Goal: Task Accomplishment & Management: Manage account settings

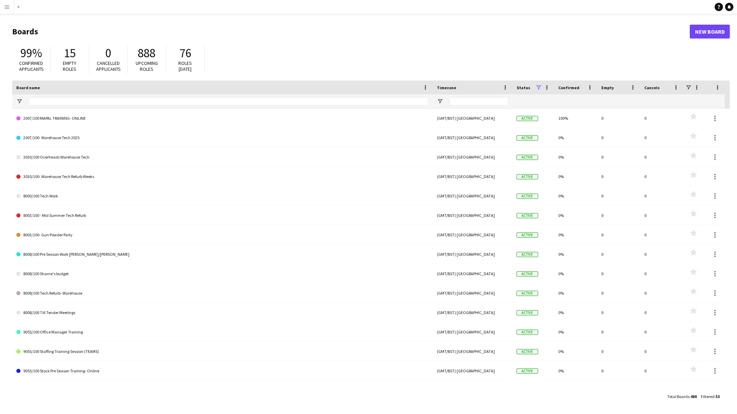
click at [5, 2] on button "Menu" at bounding box center [7, 7] width 14 height 14
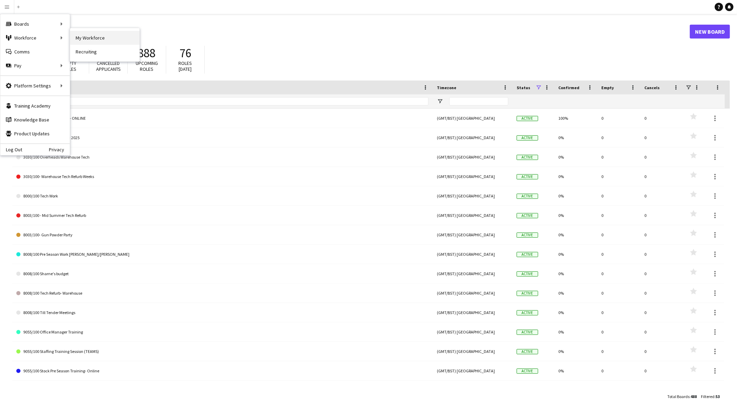
click at [120, 37] on link "My Workforce" at bounding box center [104, 38] width 69 height 14
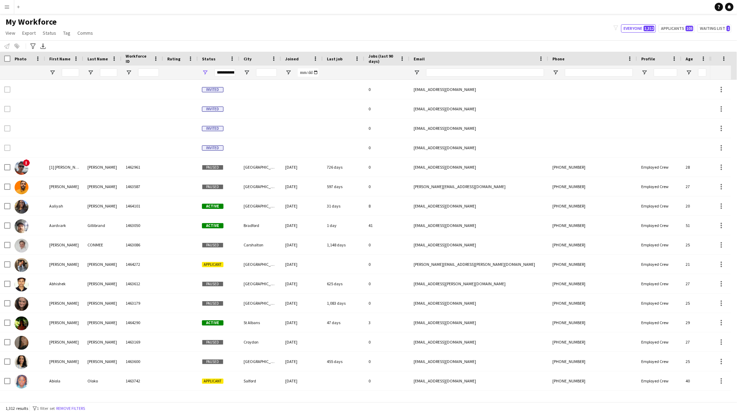
click at [3, 8] on button "Menu" at bounding box center [7, 7] width 14 height 14
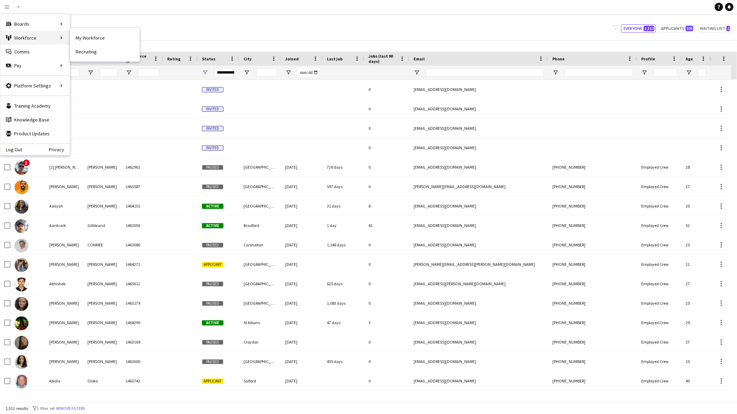
click at [36, 39] on div "Workforce Workforce" at bounding box center [34, 38] width 69 height 14
click at [99, 53] on link "Status" at bounding box center [104, 52] width 69 height 14
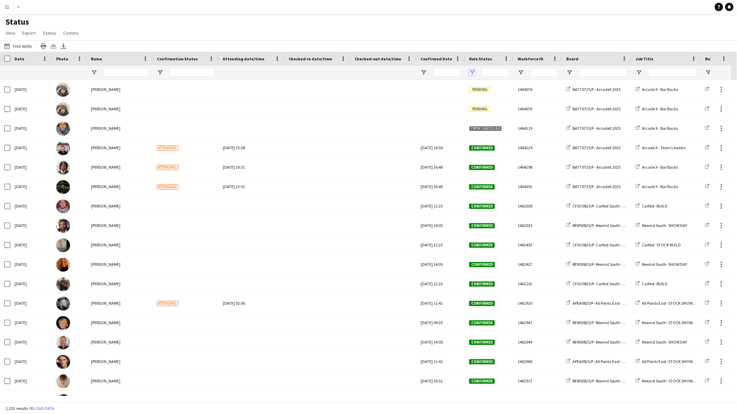
click at [470, 71] on span "Open Filter Menu" at bounding box center [472, 72] width 6 height 6
click at [485, 116] on div "(Select All)" at bounding box center [507, 114] width 55 height 5
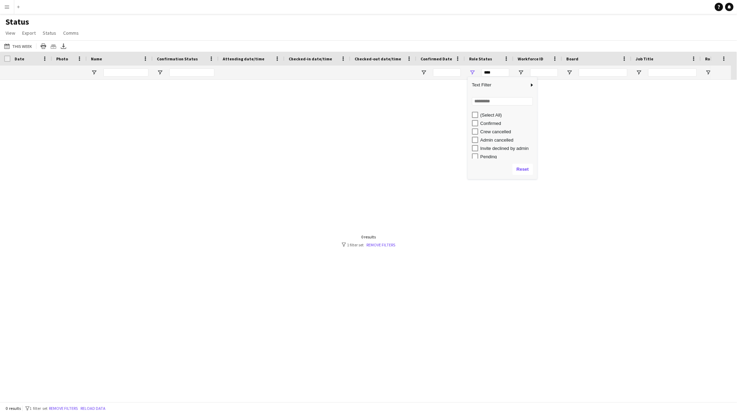
click at [486, 125] on div "Confirmed" at bounding box center [507, 123] width 55 height 5
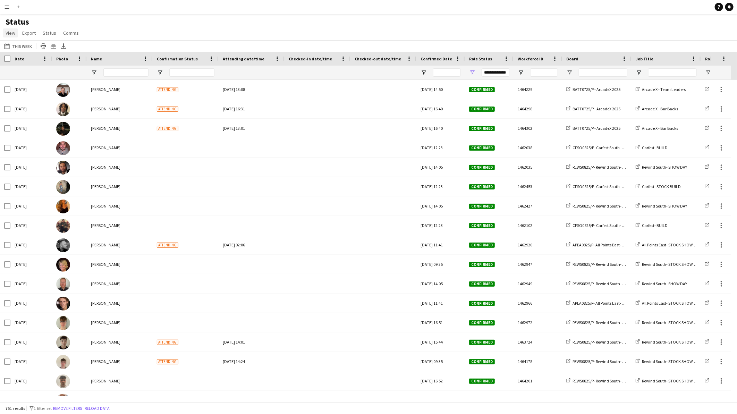
click at [6, 32] on span "View" at bounding box center [11, 33] width 10 height 6
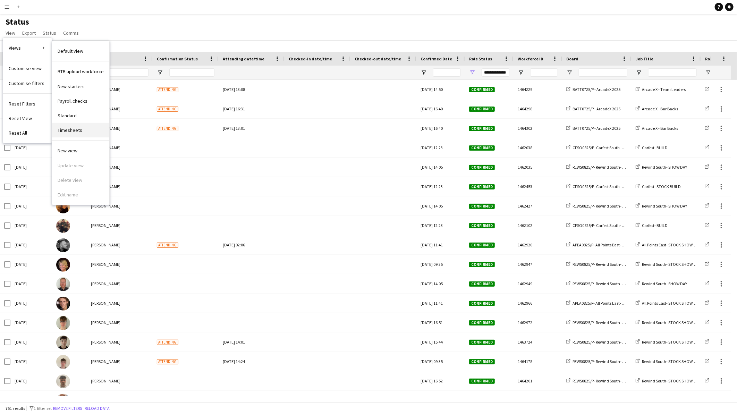
click at [72, 136] on link "Timesheets" at bounding box center [80, 130] width 57 height 15
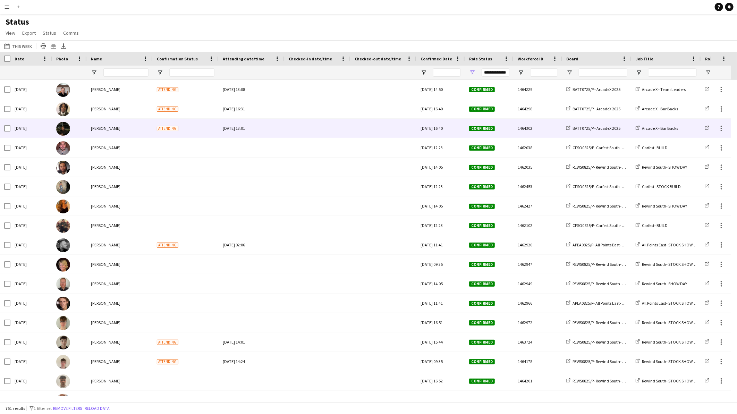
type input "**********"
type input "****"
type input "***"
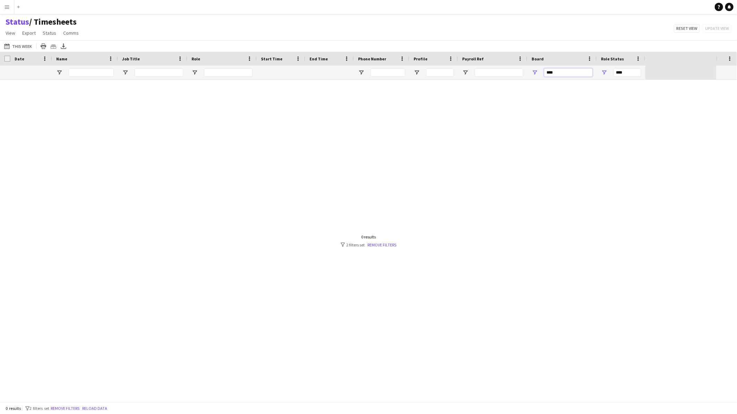
drag, startPoint x: 567, startPoint y: 69, endPoint x: 503, endPoint y: 67, distance: 64.6
click at [503, 67] on div "*** ****" at bounding box center [322, 73] width 645 height 14
type input "**********"
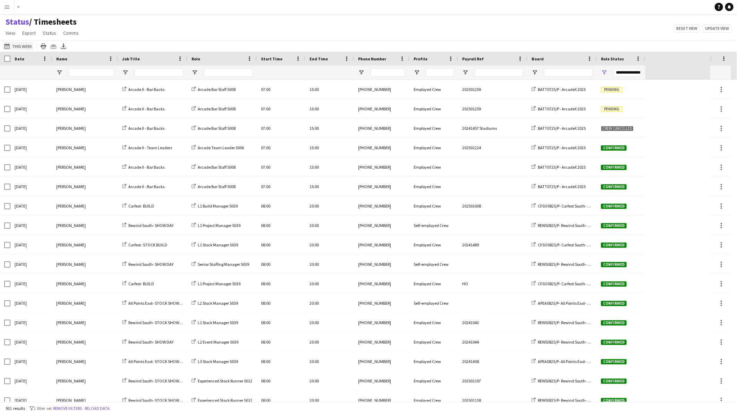
click at [22, 47] on button "This Week This Week" at bounding box center [18, 46] width 31 height 8
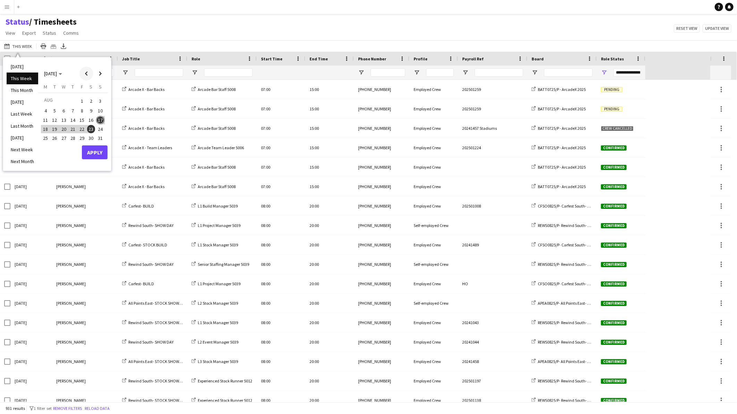
click at [87, 73] on span "Previous month" at bounding box center [86, 74] width 14 height 14
click at [54, 110] on span "1" at bounding box center [55, 109] width 8 height 8
click at [104, 75] on span "Next month" at bounding box center [100, 74] width 14 height 14
click at [102, 74] on span "Next month" at bounding box center [100, 74] width 14 height 14
click at [88, 70] on span "Previous month" at bounding box center [86, 74] width 14 height 14
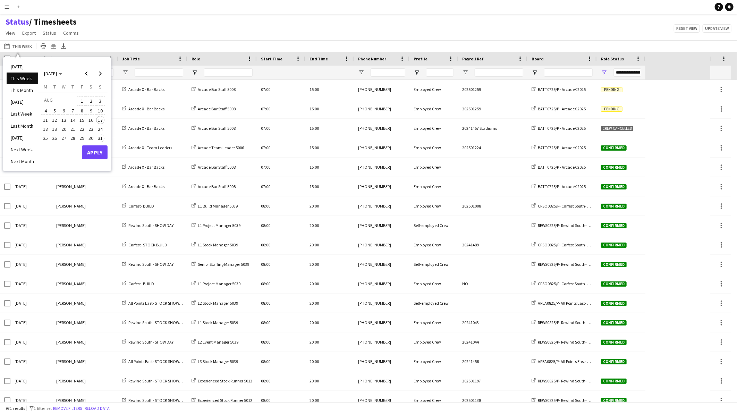
click at [101, 136] on span "31" at bounding box center [100, 138] width 8 height 8
click at [100, 150] on button "Apply" at bounding box center [95, 152] width 26 height 14
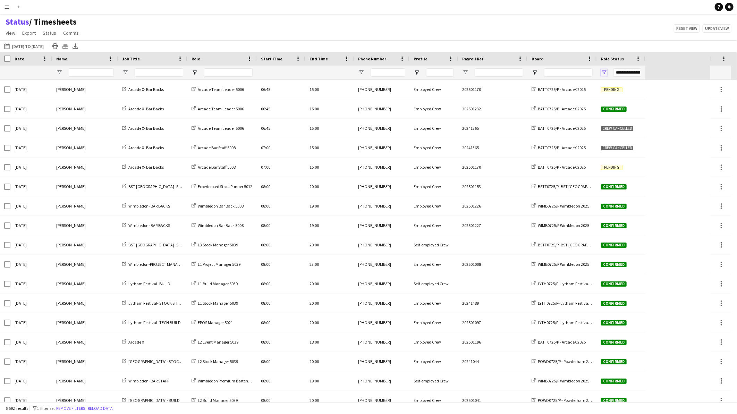
click at [603, 71] on span "Open Filter Menu" at bounding box center [604, 72] width 6 height 6
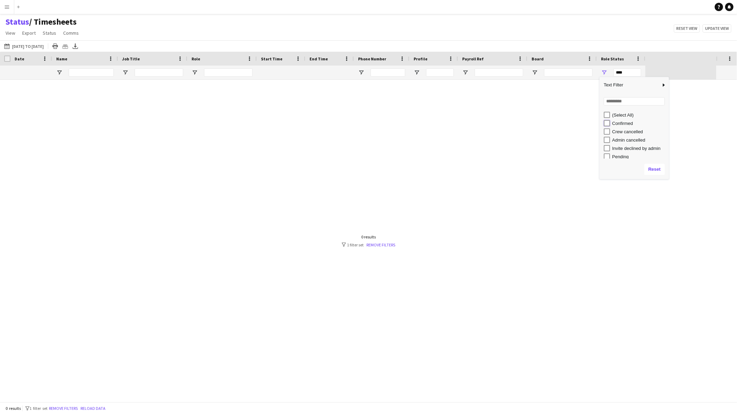
type input "**********"
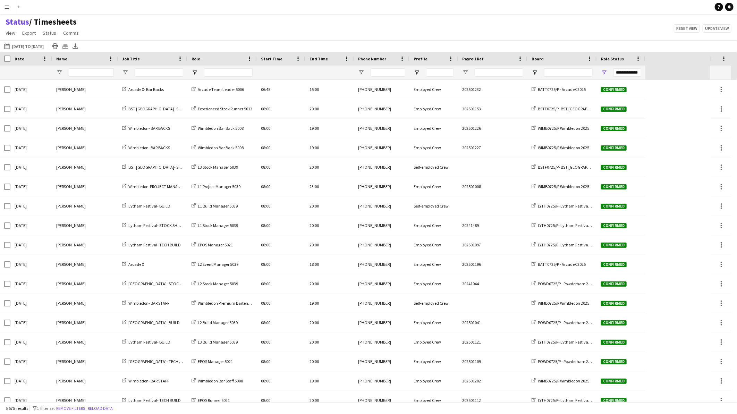
click at [529, 25] on div "Status / Timesheets View Views Default view BTB upload workforce New starters P…" at bounding box center [368, 29] width 737 height 24
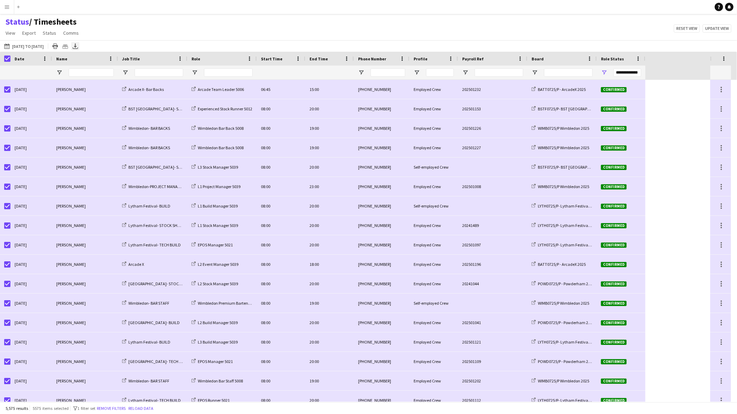
click at [78, 45] on icon "Export XLSX" at bounding box center [75, 46] width 6 height 6
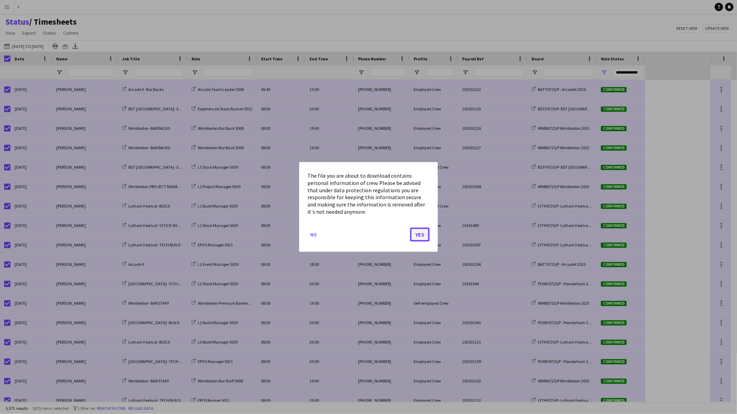
click at [417, 236] on button "Yes" at bounding box center [419, 235] width 19 height 14
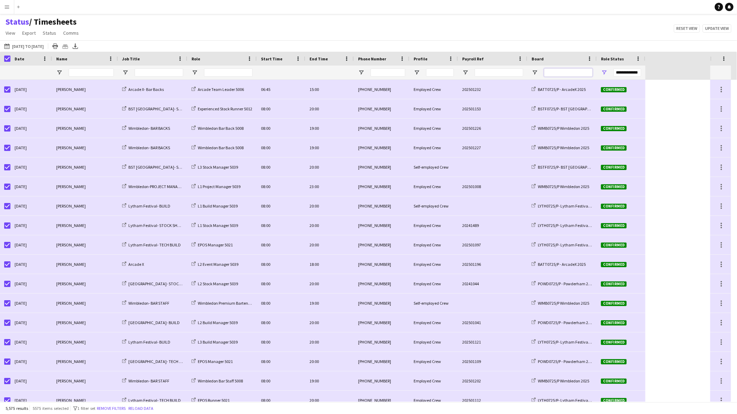
click at [561, 71] on input "Board Filter Input" at bounding box center [568, 72] width 49 height 8
type input "****"
click at [79, 46] on div "Export XLSX" at bounding box center [75, 46] width 8 height 8
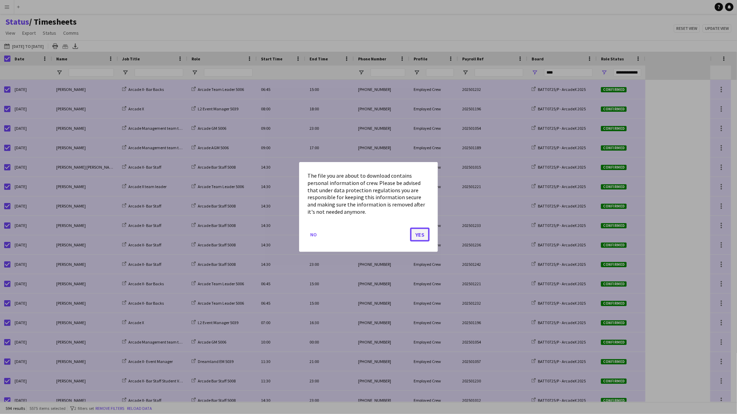
click at [424, 233] on button "Yes" at bounding box center [419, 235] width 19 height 14
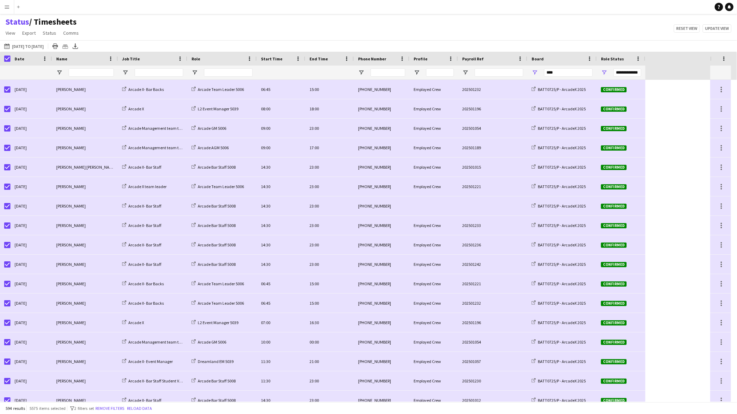
click at [7, 7] on app-icon "Menu" at bounding box center [7, 7] width 6 height 6
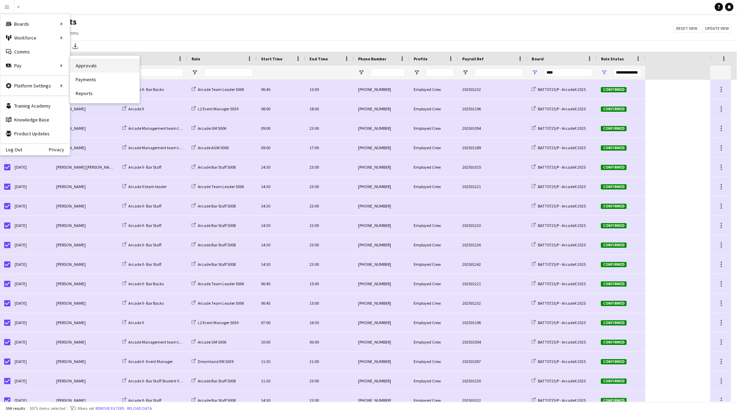
click at [98, 65] on link "Approvals" at bounding box center [104, 66] width 69 height 14
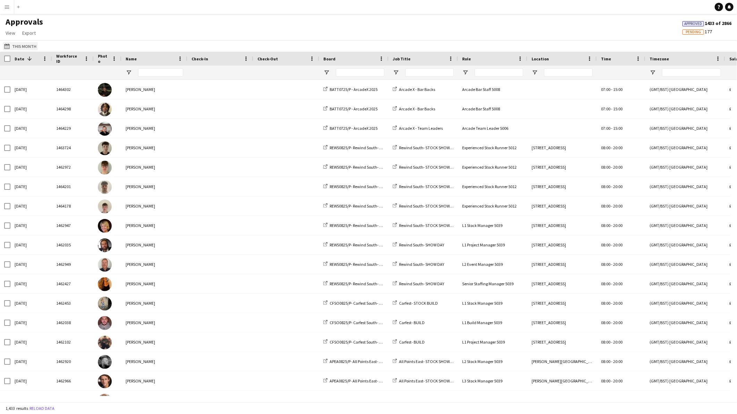
click at [29, 46] on button "This Month This Month" at bounding box center [20, 46] width 35 height 8
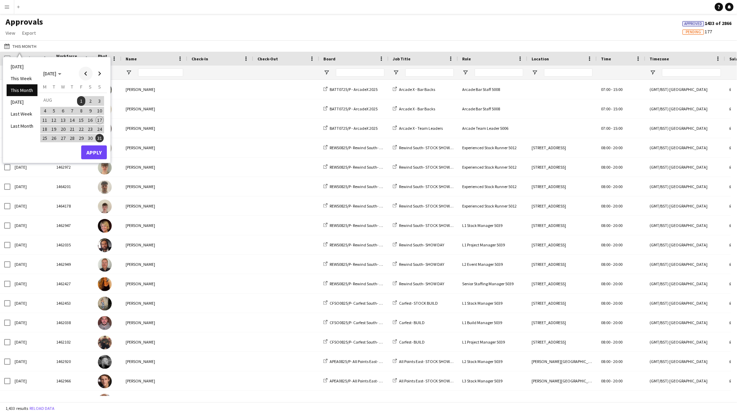
click at [91, 75] on span "Previous month" at bounding box center [86, 74] width 14 height 14
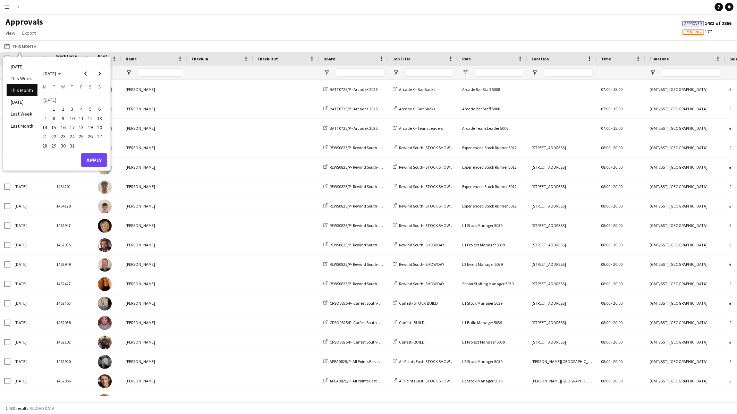
click at [60, 126] on span "16" at bounding box center [63, 127] width 8 height 8
click at [91, 155] on button "Apply" at bounding box center [94, 160] width 26 height 14
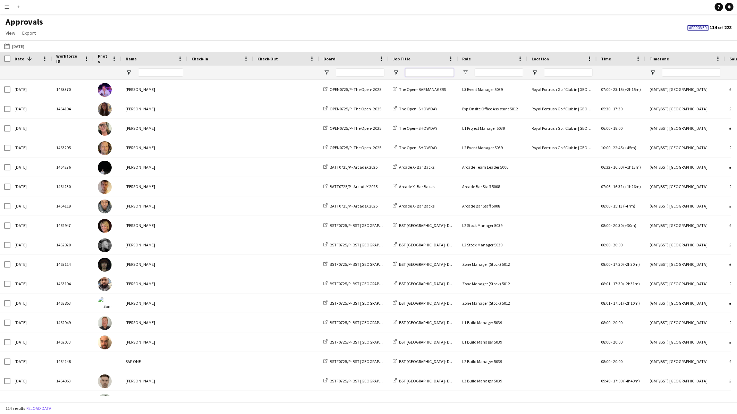
click at [420, 70] on input "Job Title Filter Input" at bounding box center [429, 72] width 49 height 8
click at [21, 47] on button "This Month [DATE]" at bounding box center [14, 46] width 23 height 8
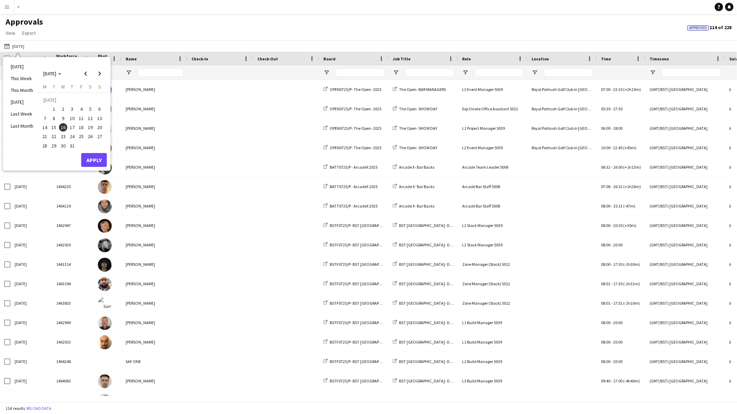
click at [71, 124] on span "17" at bounding box center [72, 127] width 8 height 8
click at [81, 126] on span "18" at bounding box center [81, 127] width 8 height 8
click at [86, 156] on button "Apply" at bounding box center [94, 160] width 26 height 14
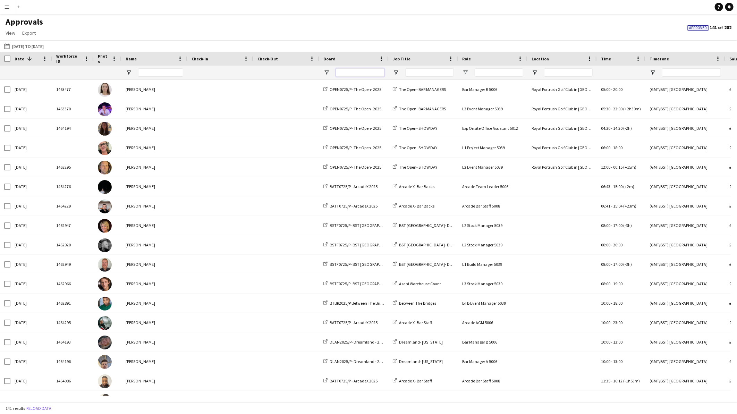
click at [356, 71] on input "Board Filter Input" at bounding box center [360, 72] width 49 height 8
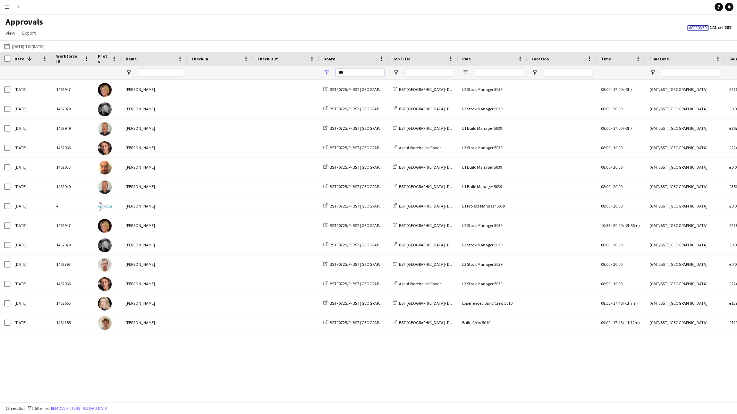
type input "***"
click at [446, 72] on input "Job Title Filter Input" at bounding box center [429, 72] width 49 height 8
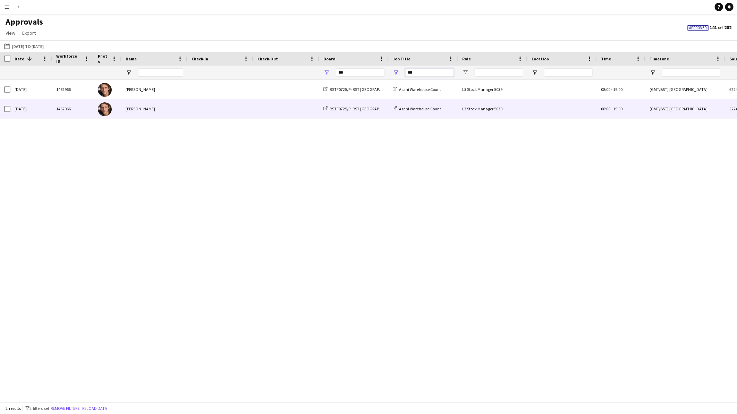
type input "***"
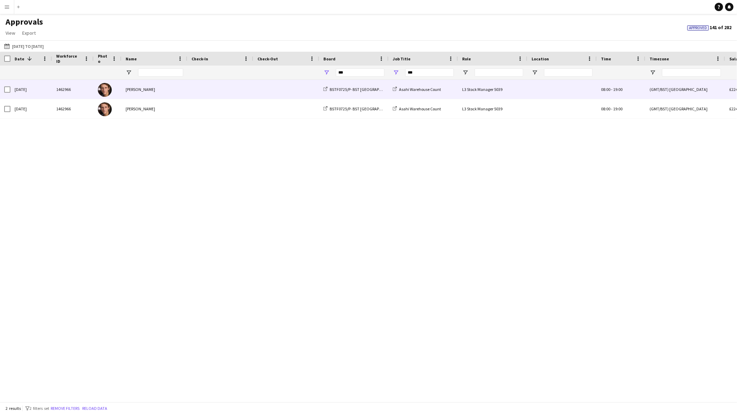
click at [246, 99] on span at bounding box center [220, 89] width 58 height 19
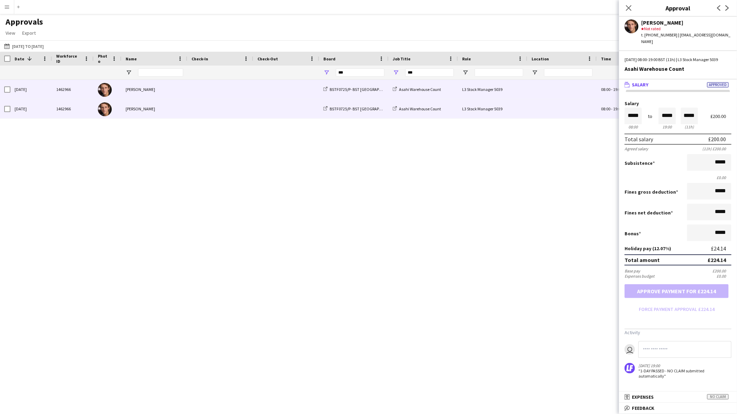
click at [227, 113] on span at bounding box center [220, 108] width 58 height 19
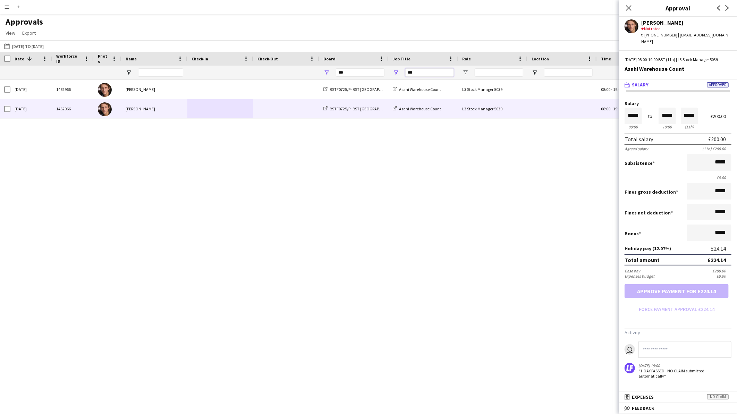
drag, startPoint x: 416, startPoint y: 73, endPoint x: 401, endPoint y: 74, distance: 14.9
click at [401, 74] on div "***" at bounding box center [422, 73] width 69 height 14
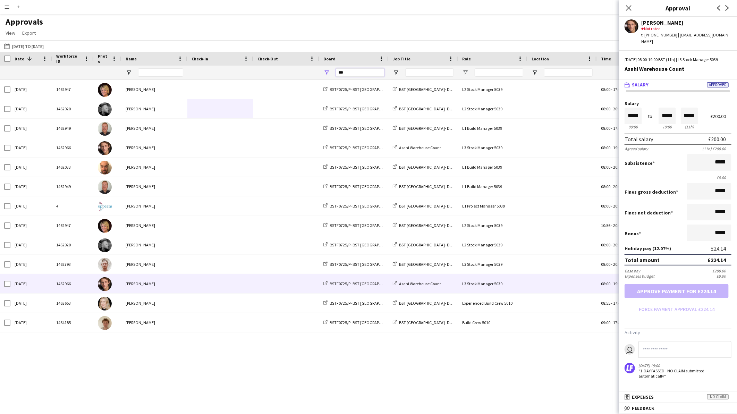
drag, startPoint x: 346, startPoint y: 74, endPoint x: 319, endPoint y: 70, distance: 26.9
click at [319, 70] on div "***" at bounding box center [353, 73] width 69 height 14
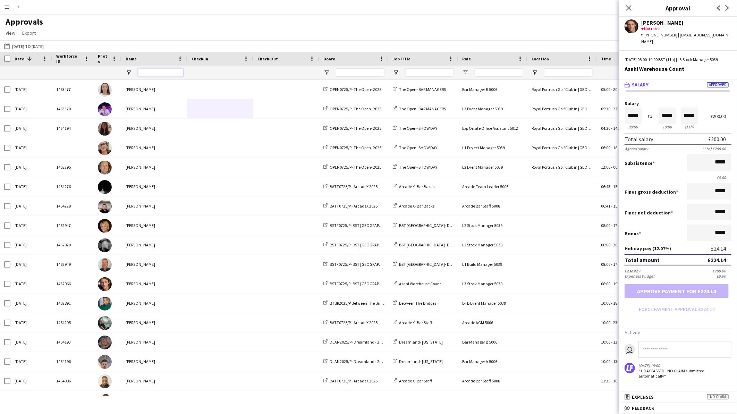
click at [144, 75] on input "Name Filter Input" at bounding box center [160, 72] width 45 height 8
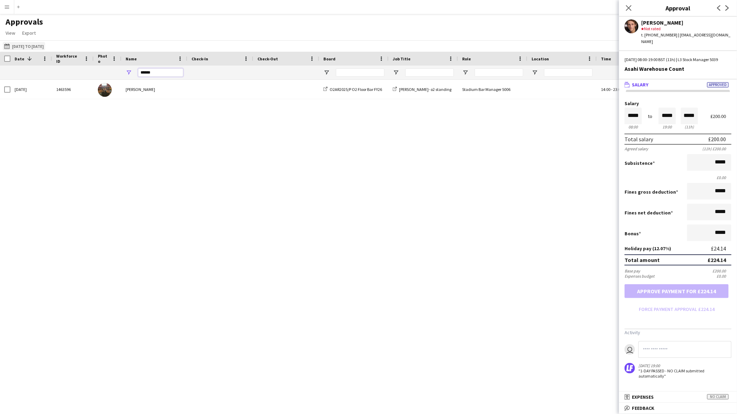
type input "******"
click at [22, 48] on button "This Month [DATE] to [DATE]" at bounding box center [24, 46] width 42 height 8
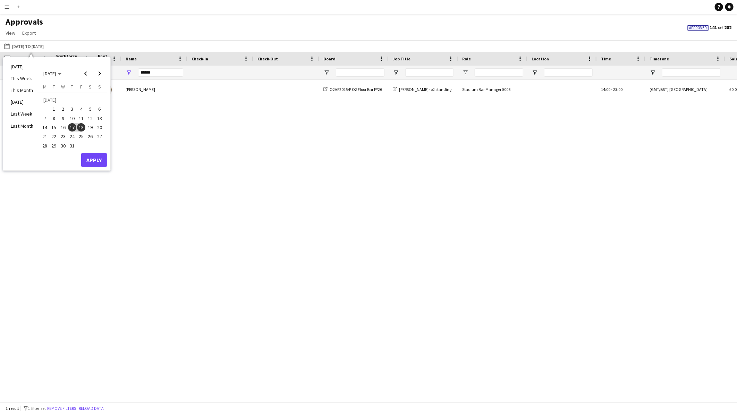
click at [4, 9] on app-icon "Menu" at bounding box center [7, 7] width 6 height 6
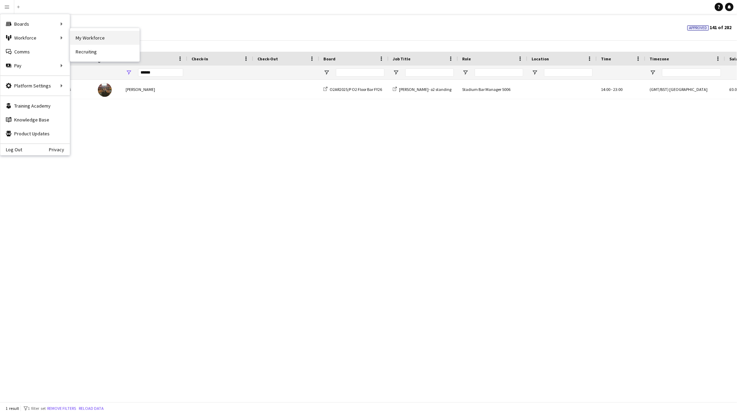
click at [82, 40] on link "My Workforce" at bounding box center [104, 38] width 69 height 14
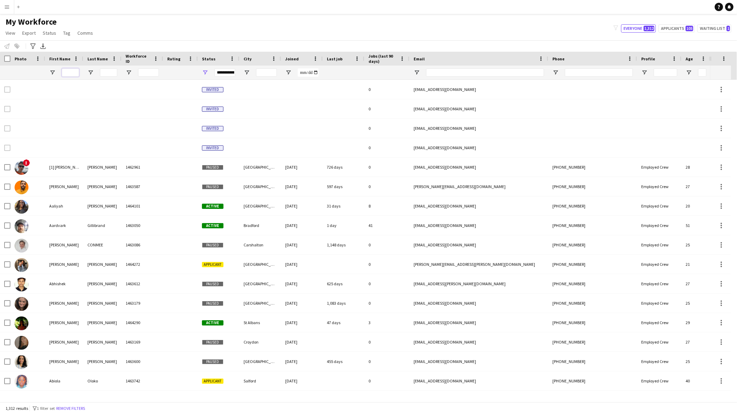
click at [67, 73] on input "First Name Filter Input" at bounding box center [70, 72] width 17 height 8
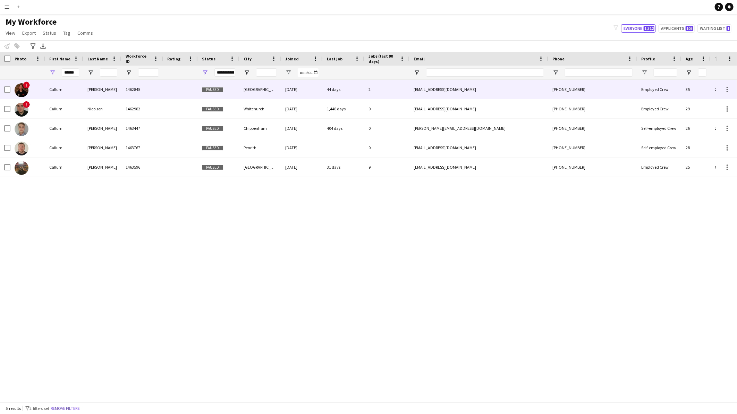
click at [98, 92] on div "[PERSON_NAME]" at bounding box center [102, 89] width 38 height 19
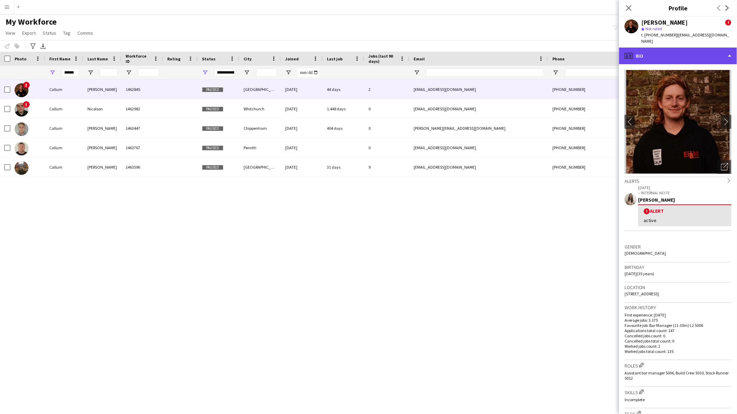
click at [663, 48] on div "profile Bio" at bounding box center [678, 56] width 118 height 17
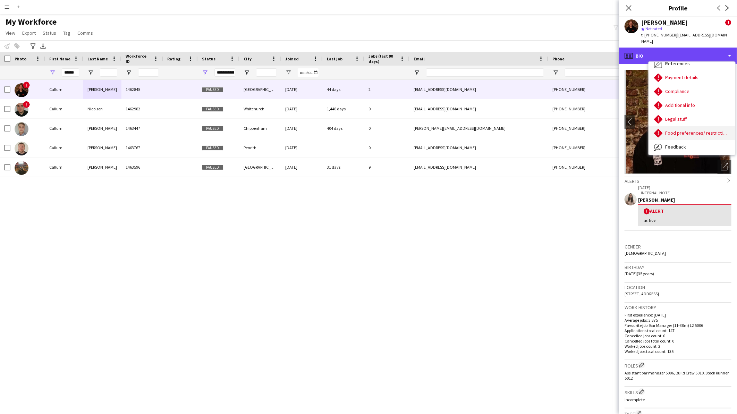
scroll to position [92, 0]
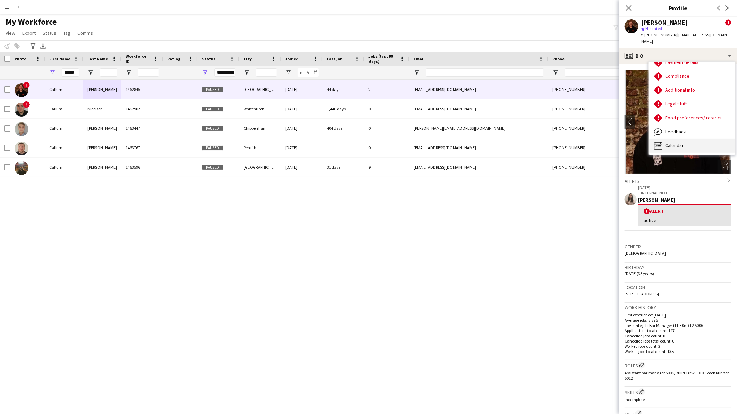
click at [677, 142] on span "Calendar" at bounding box center [674, 145] width 18 height 6
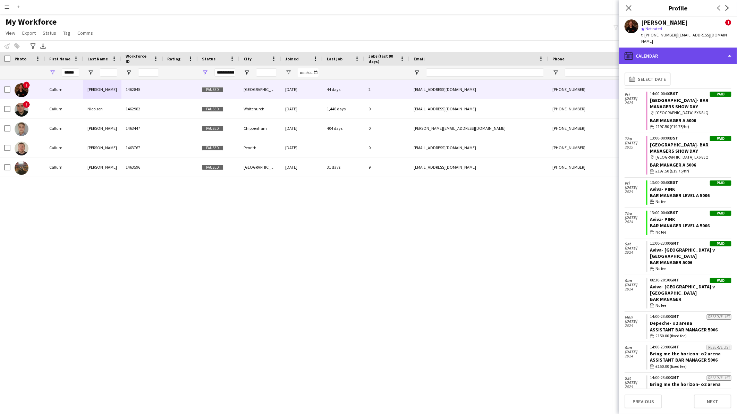
click at [650, 49] on div "calendar-full Calendar" at bounding box center [678, 56] width 118 height 17
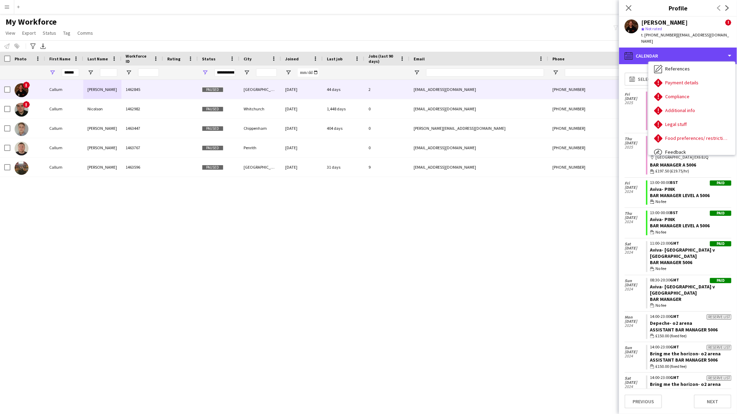
scroll to position [75, 0]
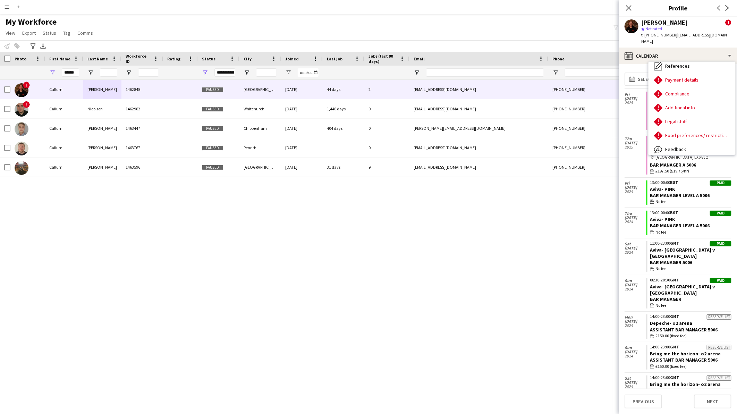
click at [550, 313] on div "! [PERSON_NAME] 1462845 Paused Exeter [DATE] 44 days 2 [EMAIL_ADDRESS][DOMAIN_N…" at bounding box center [358, 238] width 716 height 316
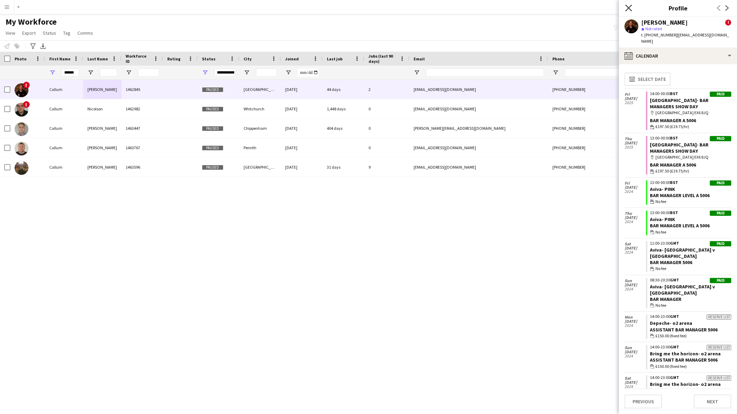
click at [632, 10] on icon "Close pop-in" at bounding box center [628, 8] width 7 height 7
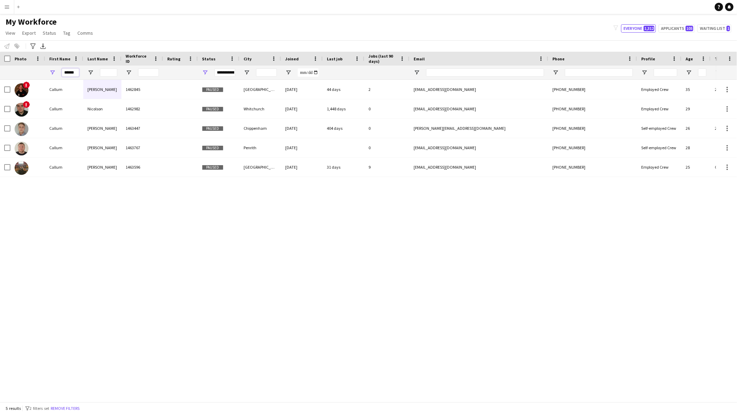
click at [65, 71] on input "******" at bounding box center [70, 72] width 17 height 8
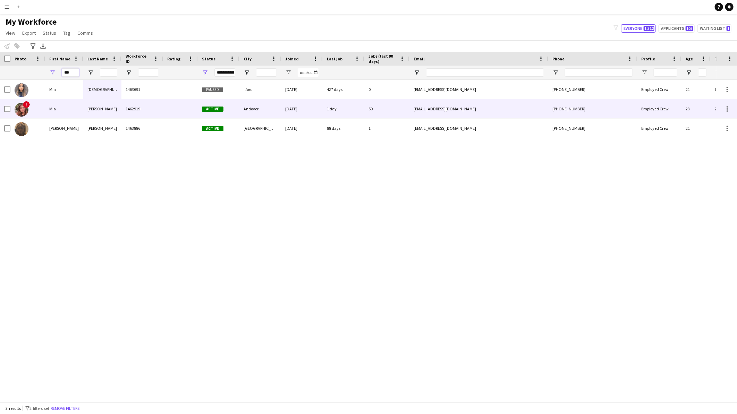
type input "***"
click at [99, 104] on div "[PERSON_NAME]" at bounding box center [102, 108] width 38 height 19
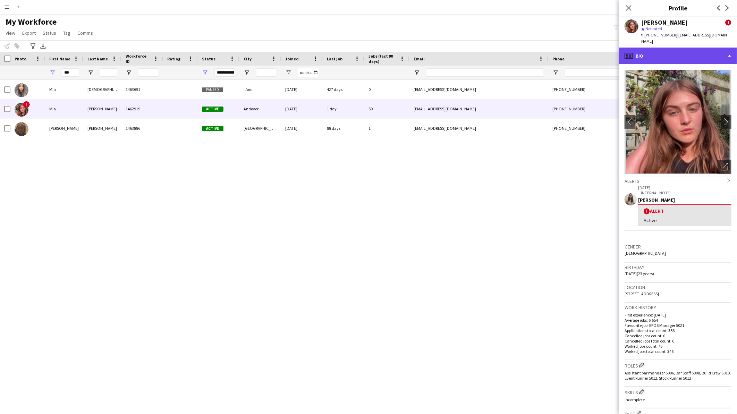
click at [700, 50] on div "profile Bio" at bounding box center [678, 56] width 118 height 17
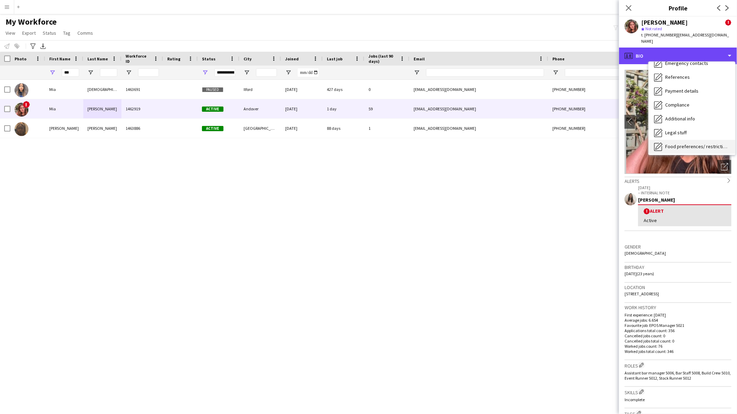
scroll to position [92, 0]
click at [683, 142] on span "Calendar" at bounding box center [674, 145] width 18 height 6
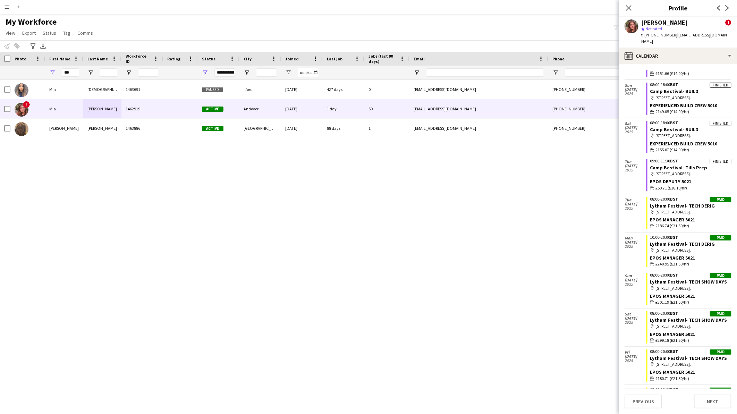
scroll to position [1172, 0]
